Goal: Task Accomplishment & Management: Use online tool/utility

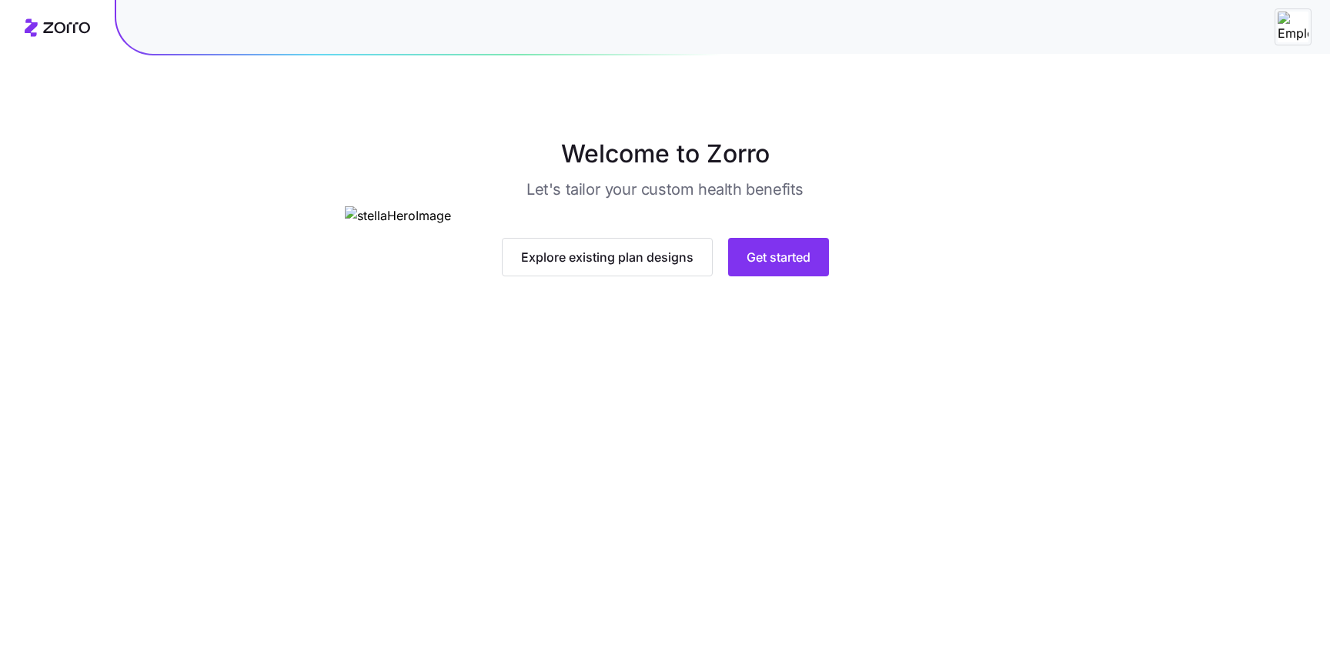
click at [1294, 23] on img at bounding box center [1293, 27] width 31 height 31
click at [1300, 18] on img at bounding box center [1293, 27] width 31 height 31
click at [1293, 30] on img at bounding box center [1293, 27] width 31 height 31
drag, startPoint x: 1293, startPoint y: 30, endPoint x: 1097, endPoint y: 31, distance: 196.3
click at [1292, 30] on img at bounding box center [1293, 27] width 31 height 31
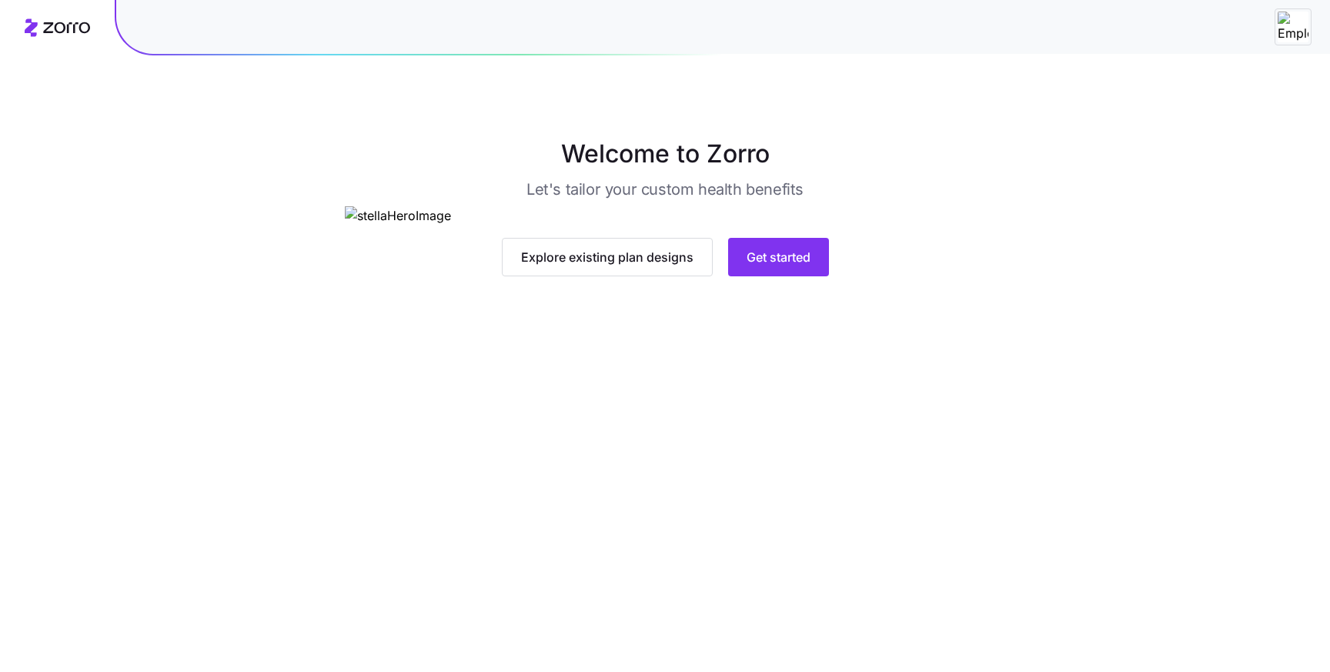
drag, startPoint x: 1086, startPoint y: 32, endPoint x: 469, endPoint y: 40, distance: 616.5
click at [1068, 33] on div at bounding box center [723, 27] width 1214 height 54
click at [62, 32] on icon at bounding box center [66, 27] width 47 height 11
click at [792, 276] on button "Get started" at bounding box center [778, 257] width 101 height 38
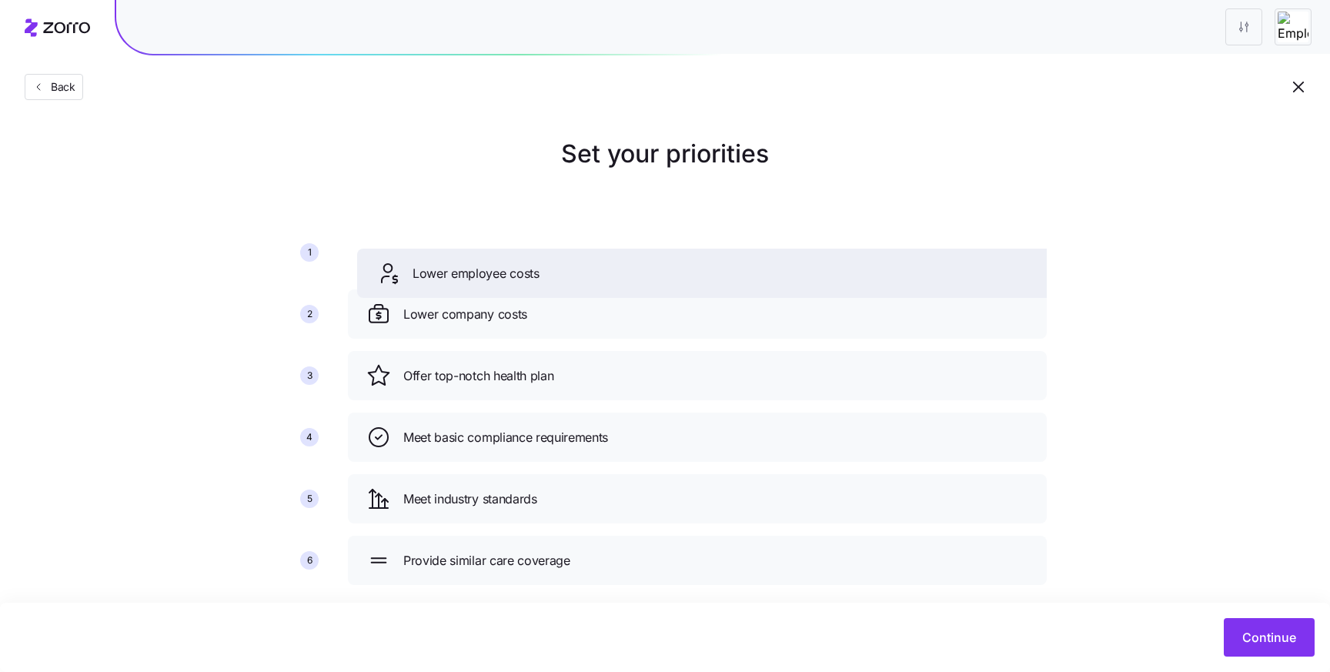
drag, startPoint x: 412, startPoint y: 384, endPoint x: 419, endPoint y: 287, distance: 97.3
click at [419, 287] on div "Lower employee costs" at bounding box center [706, 273] width 699 height 49
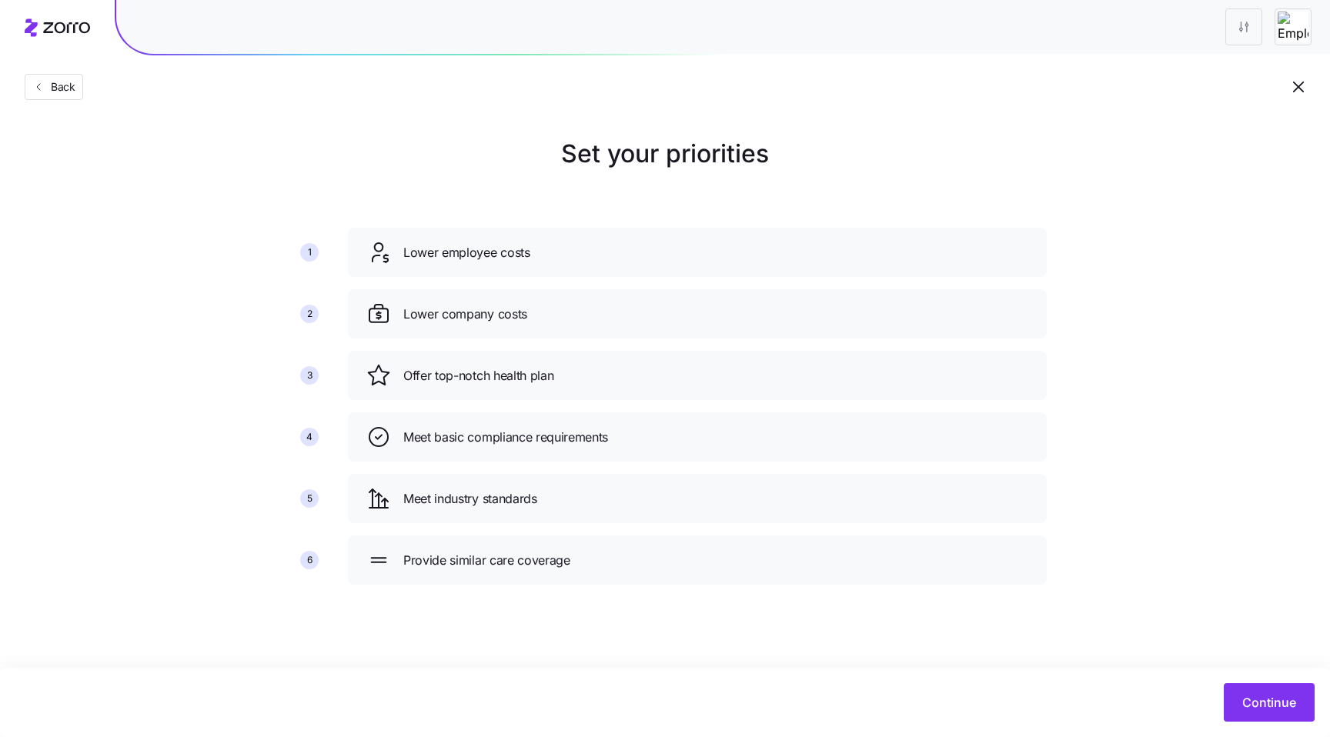
click at [1057, 656] on main "Set your priorities 1 2 3 4 5 6 Lower employee costs Lower company costs Offer …" at bounding box center [665, 368] width 1330 height 737
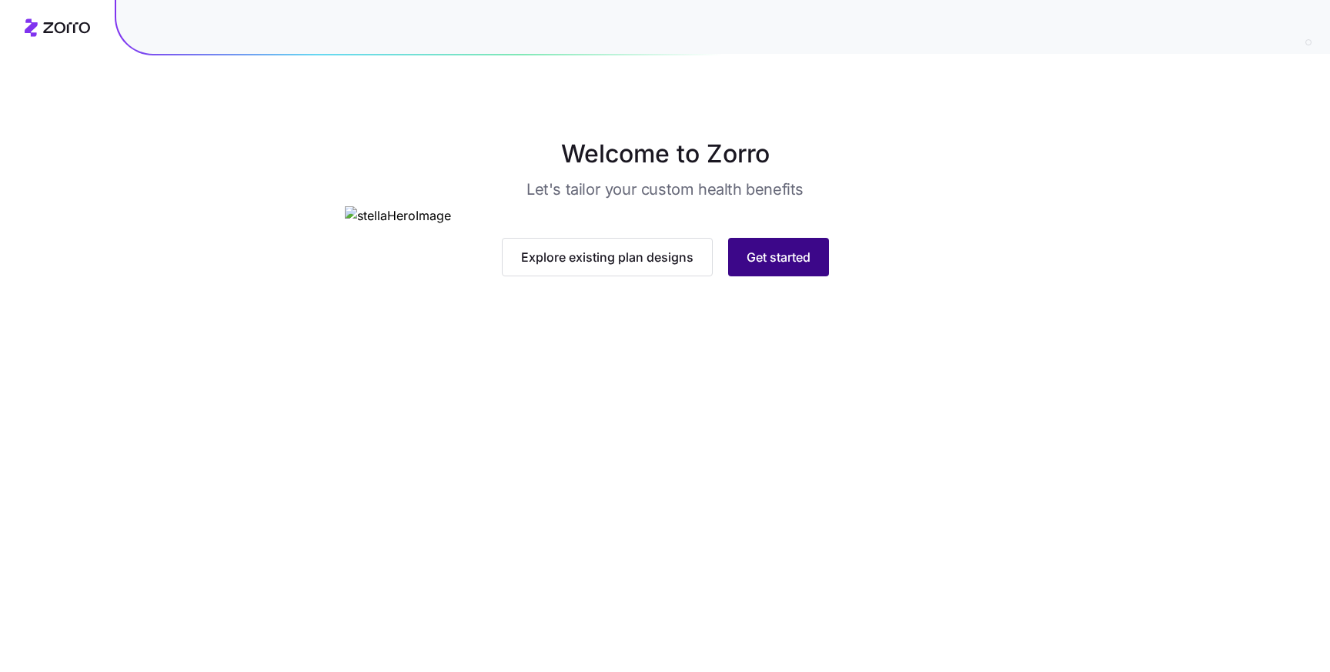
click at [804, 276] on button "Get started" at bounding box center [778, 257] width 101 height 38
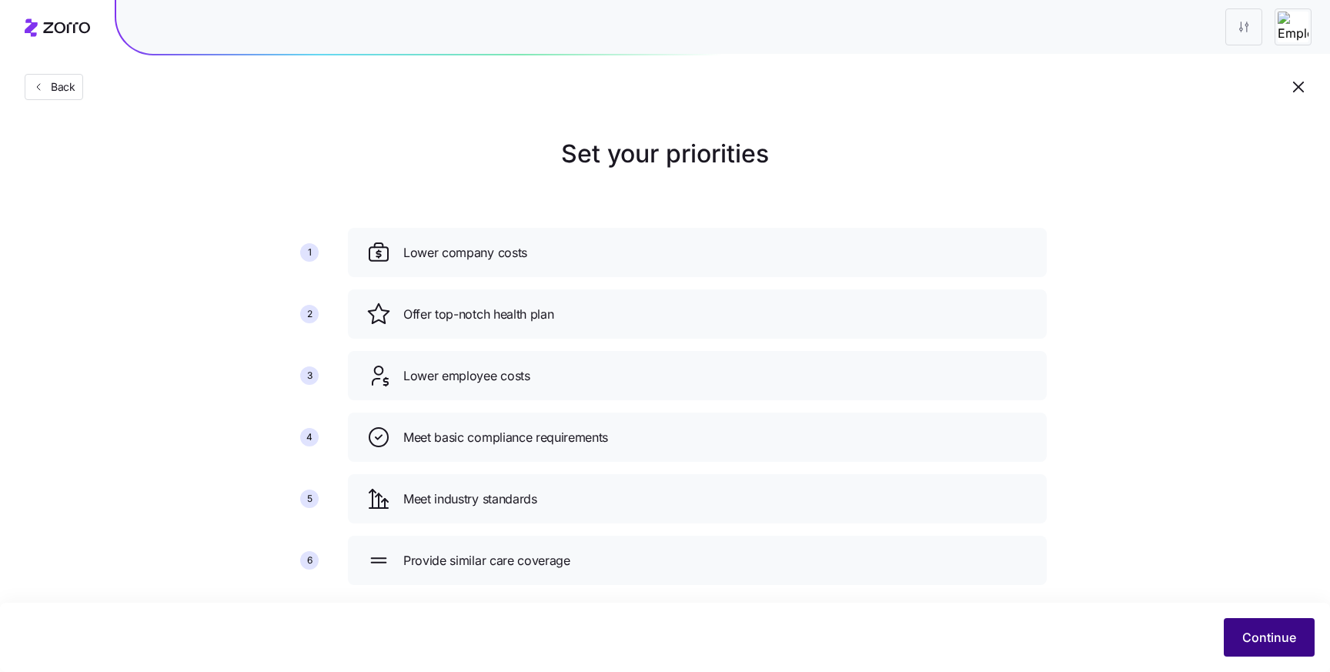
click at [1254, 641] on span "Continue" at bounding box center [1269, 637] width 54 height 18
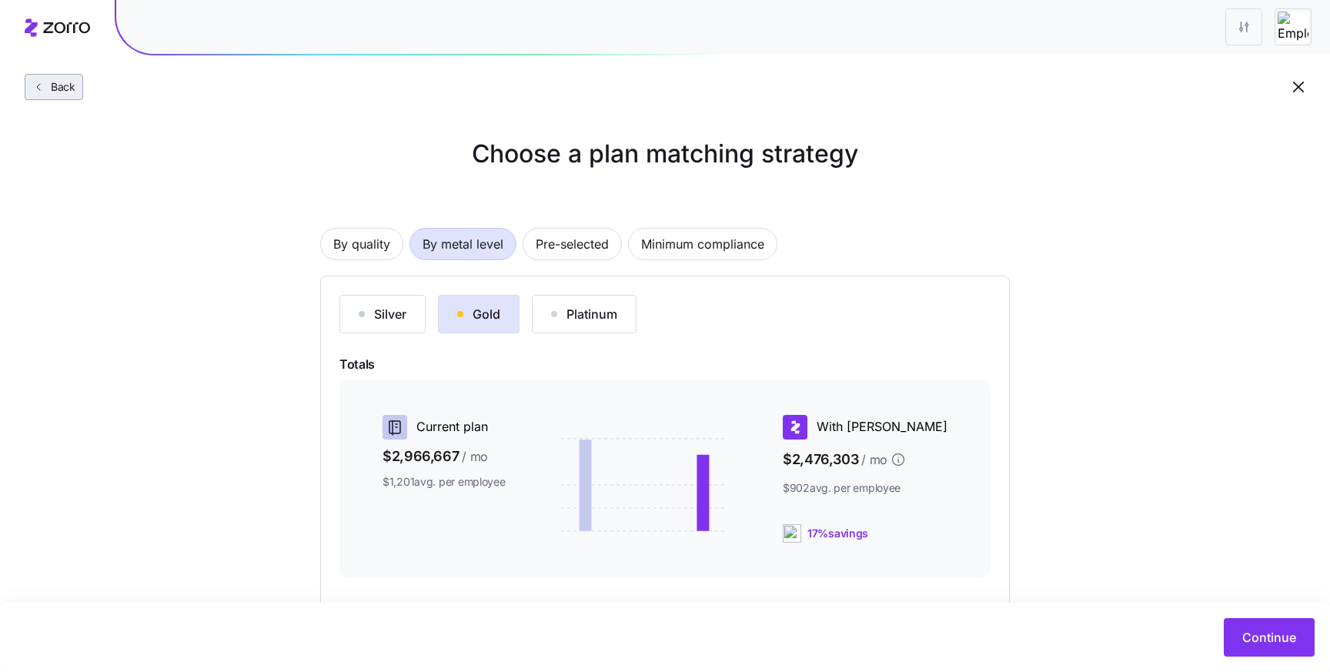
click at [51, 86] on span "Back" at bounding box center [60, 86] width 31 height 15
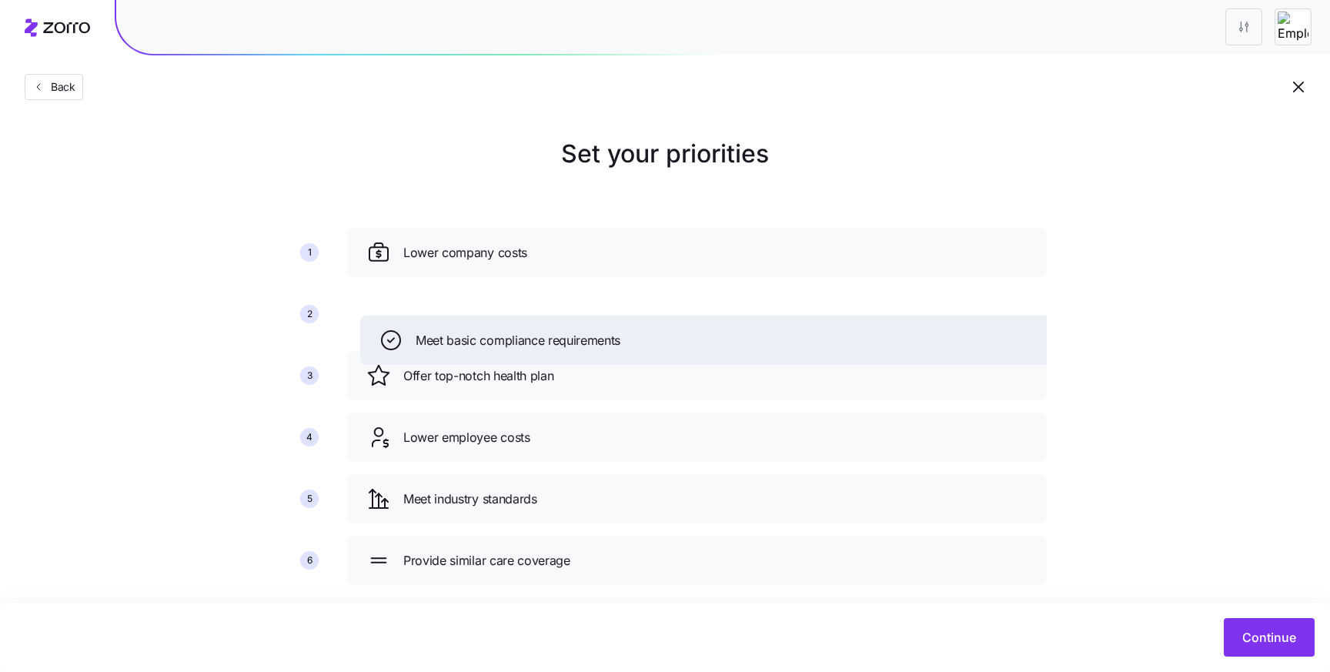
drag, startPoint x: 529, startPoint y: 443, endPoint x: 541, endPoint y: 346, distance: 97.8
click at [541, 346] on span "Meet basic compliance requirements" at bounding box center [518, 340] width 205 height 19
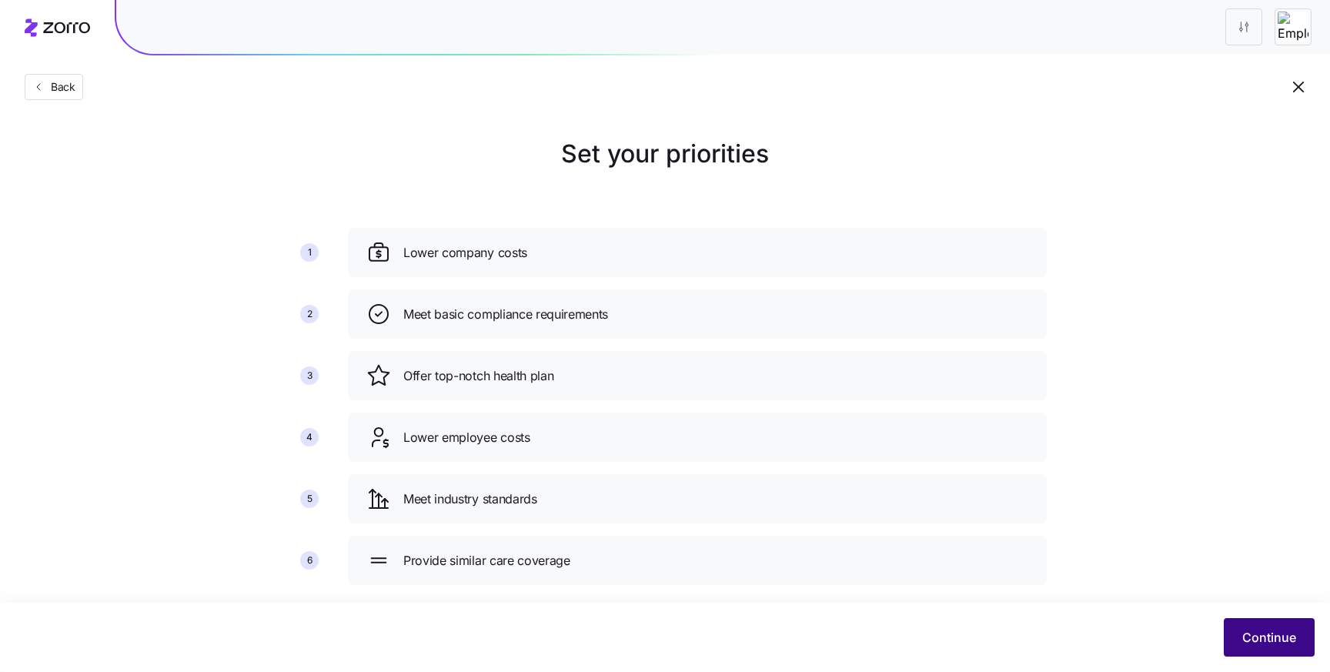
click at [1292, 629] on span "Continue" at bounding box center [1269, 637] width 54 height 18
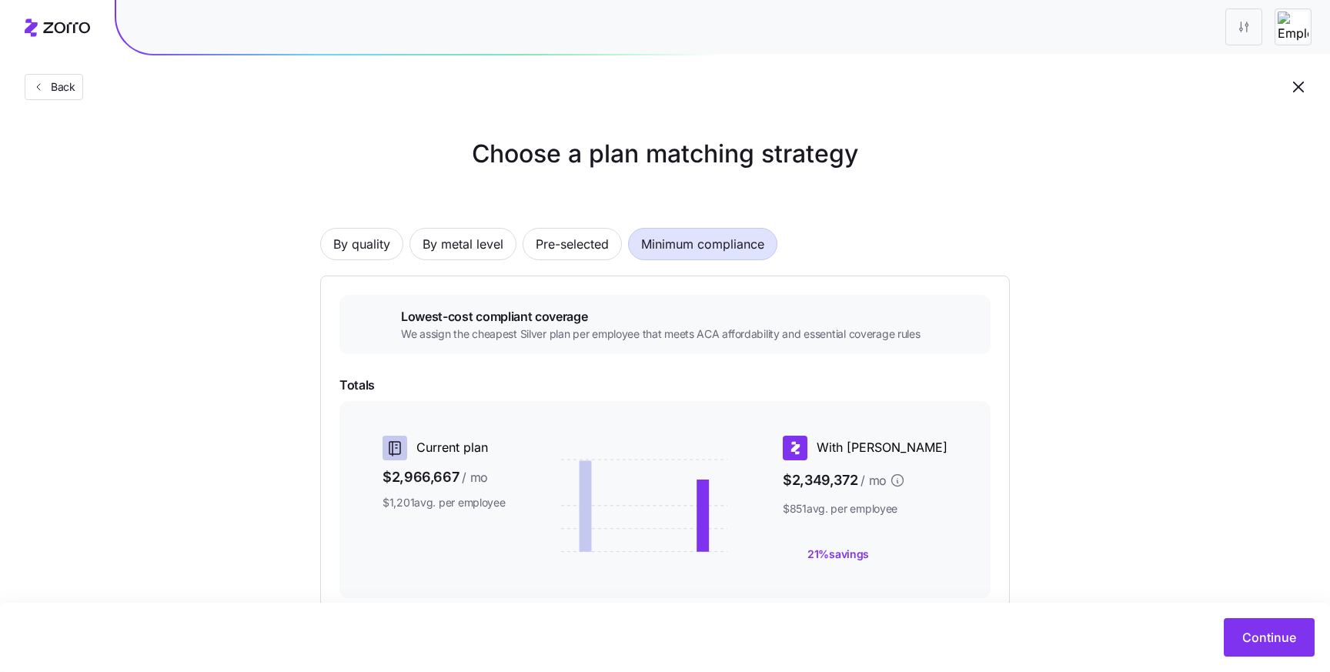
scroll to position [202, 0]
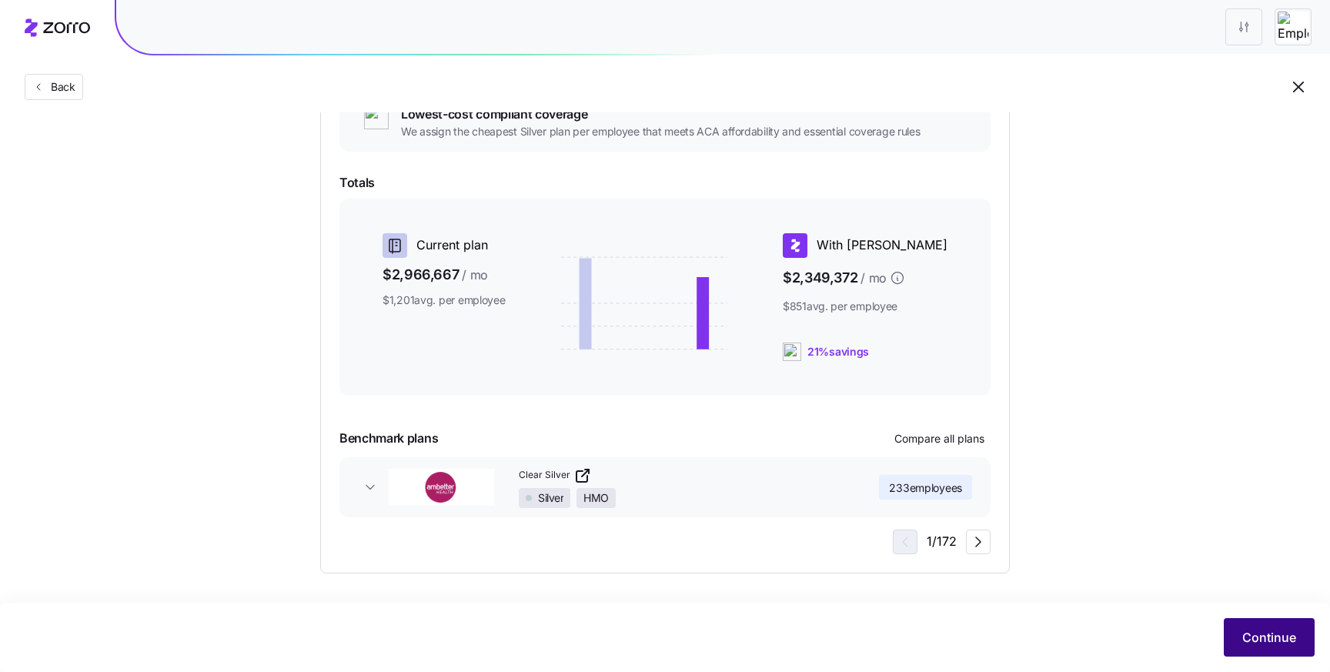
click at [1261, 628] on button "Continue" at bounding box center [1269, 637] width 91 height 38
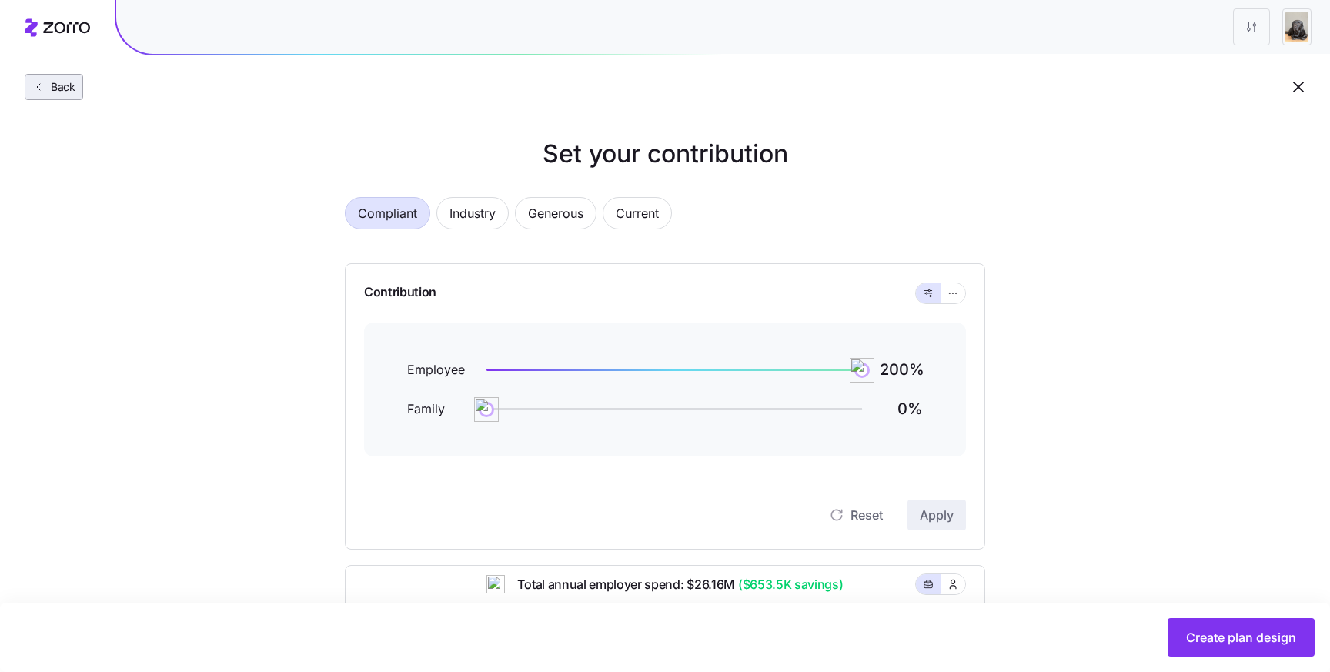
click at [26, 89] on button "Back" at bounding box center [54, 87] width 58 height 26
